Goal: Task Accomplishment & Management: Use online tool/utility

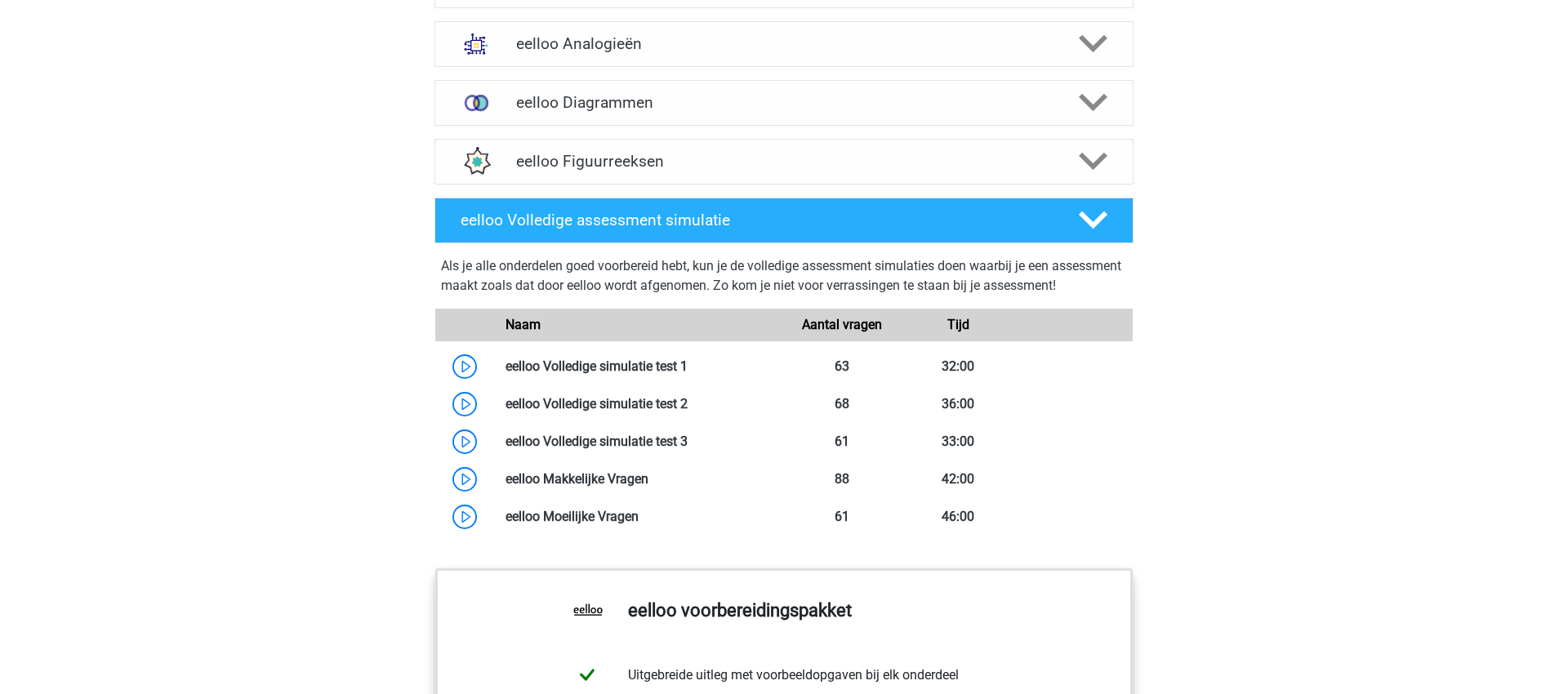
scroll to position [1120, 0]
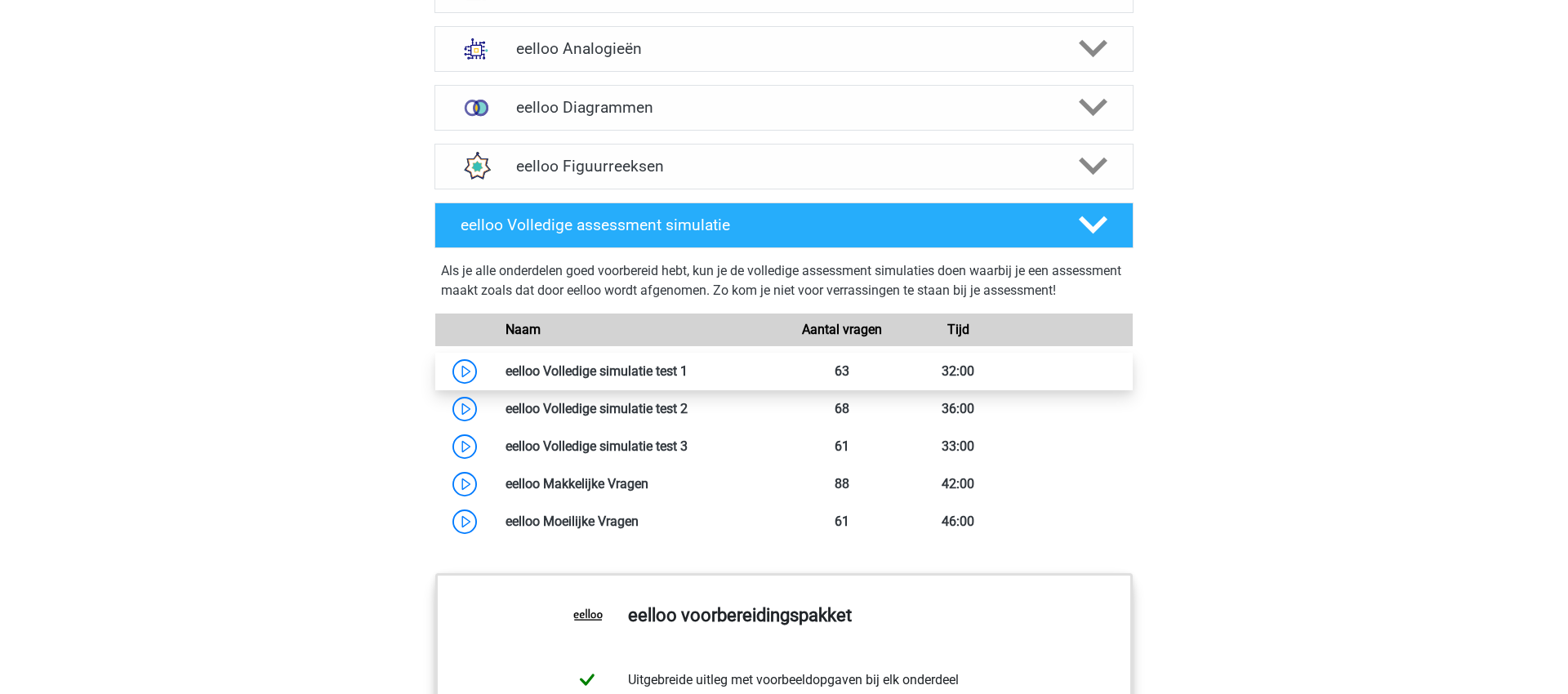
click at [687, 379] on link at bounding box center [687, 371] width 0 height 16
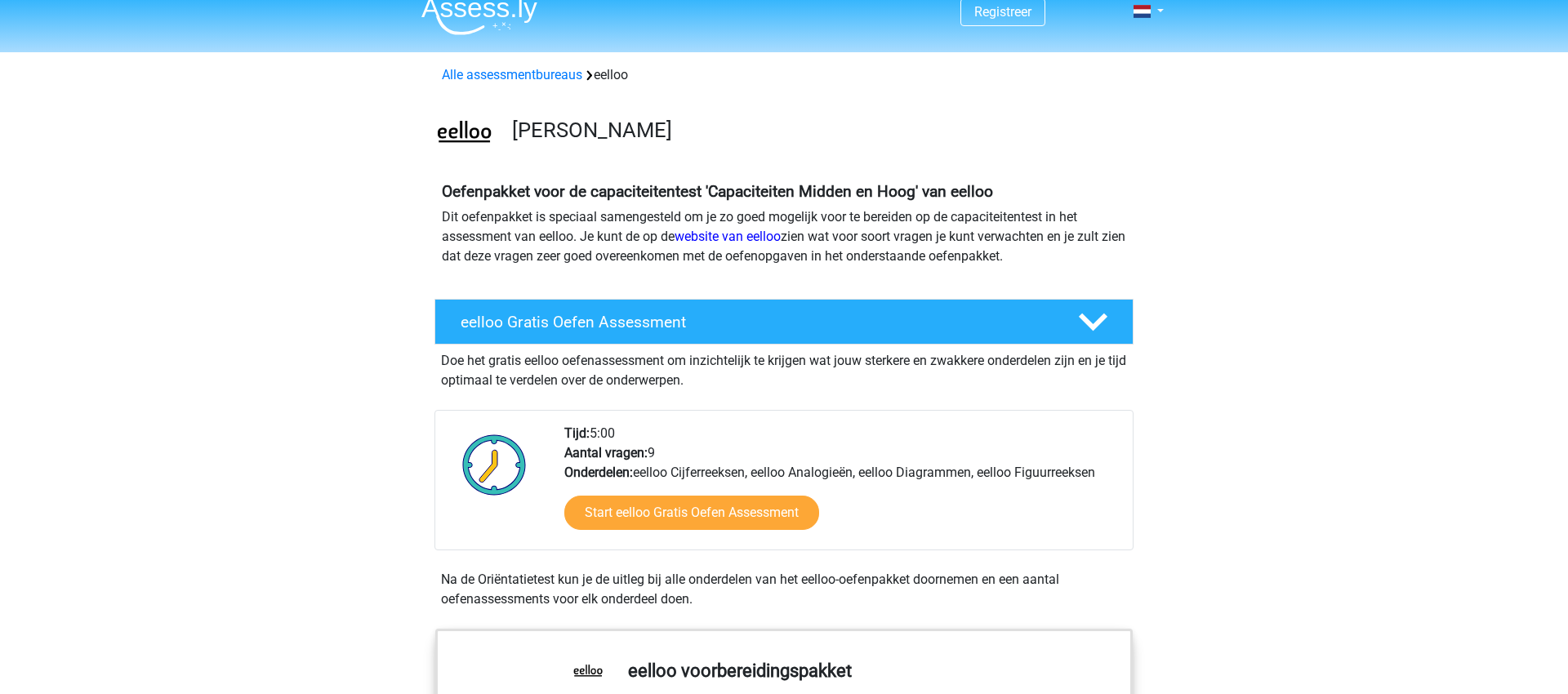
scroll to position [0, 0]
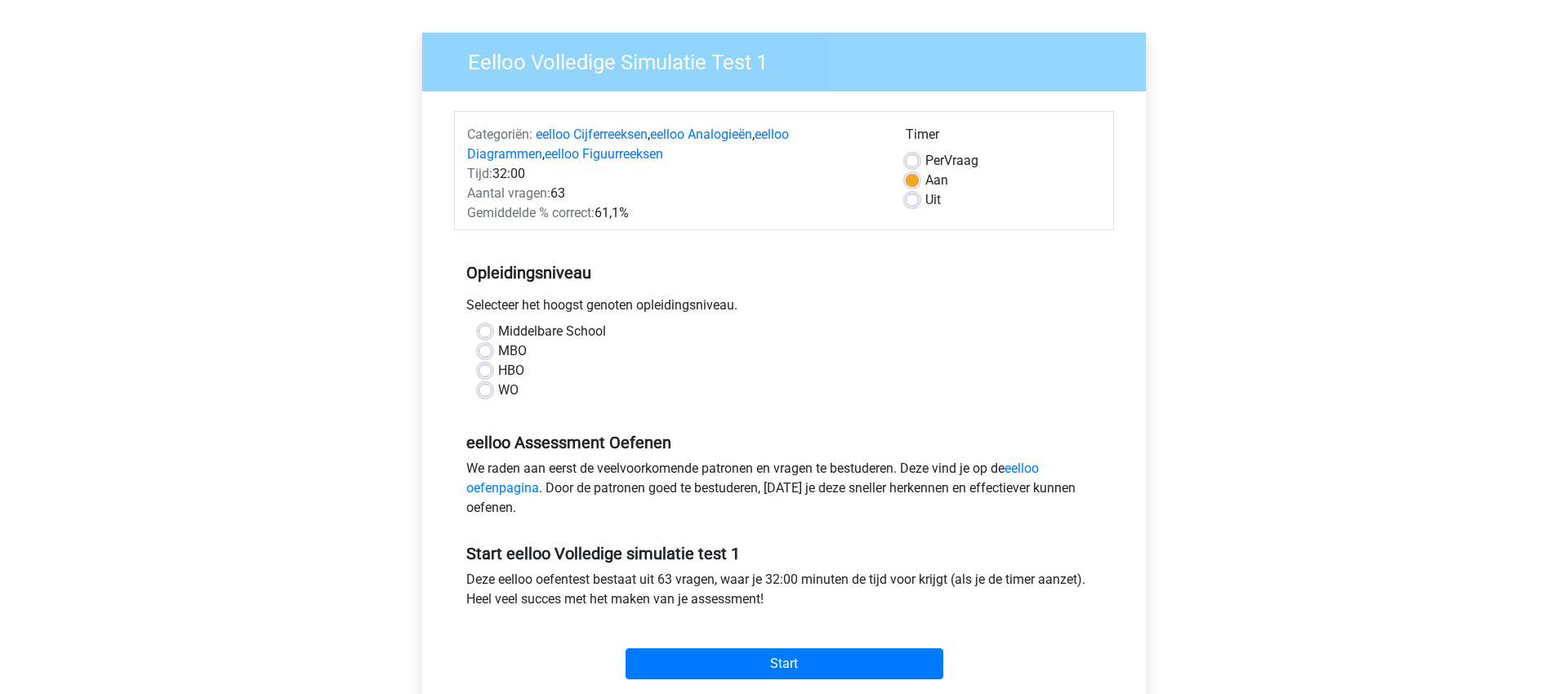
scroll to position [98, 0]
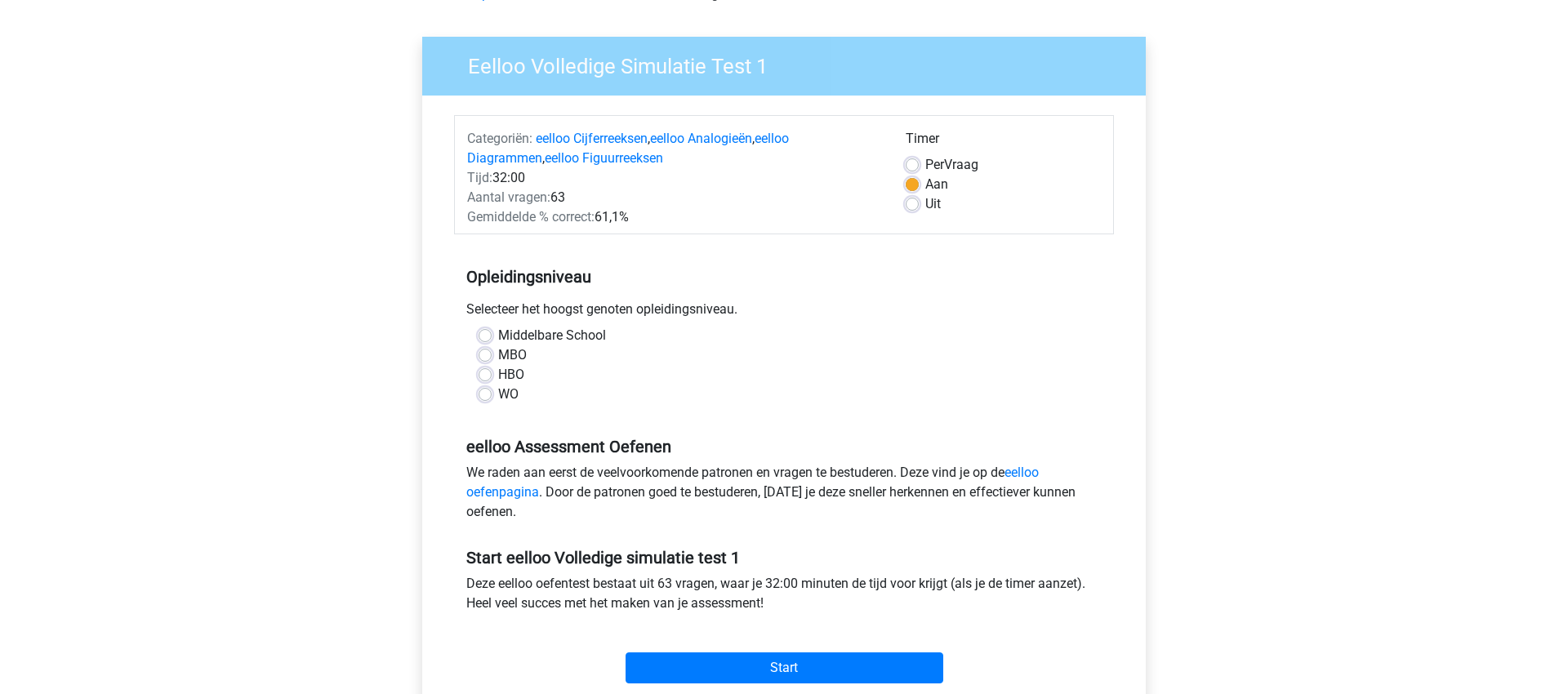
click at [507, 390] on label "WO" at bounding box center [508, 394] width 20 height 20
click at [491, 390] on input "WO" at bounding box center [485, 393] width 13 height 17
radio input "true"
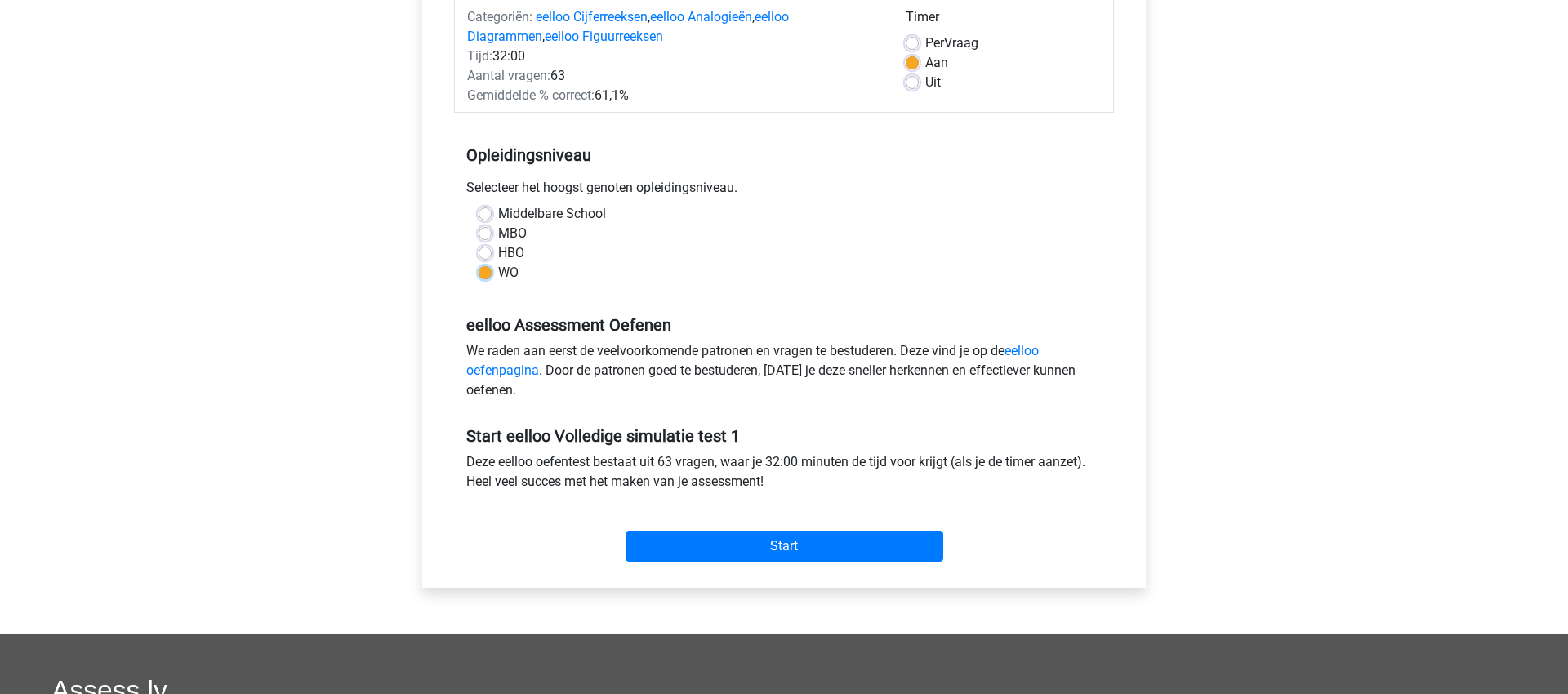
scroll to position [222, 0]
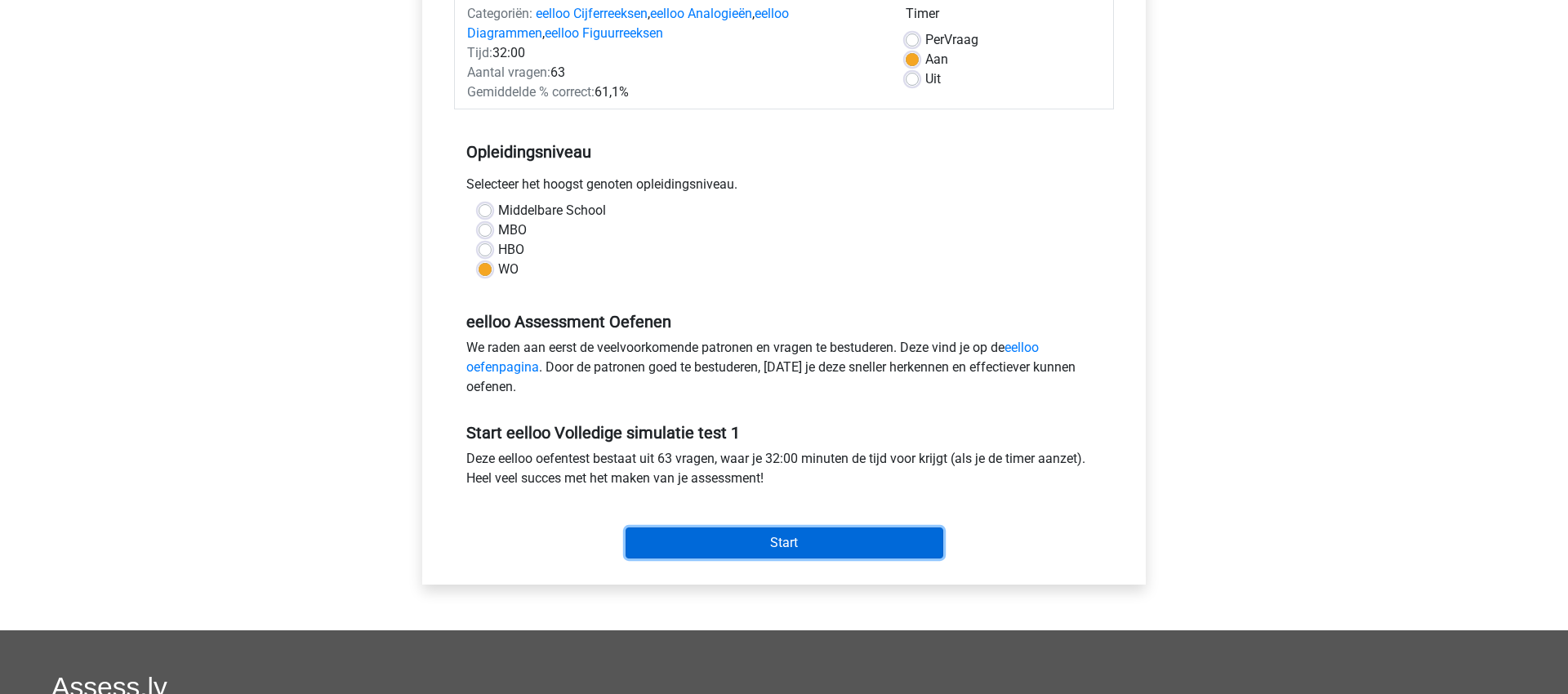
click at [722, 556] on input "Start" at bounding box center [785, 543] width 318 height 31
